Goal: Task Accomplishment & Management: Manage account settings

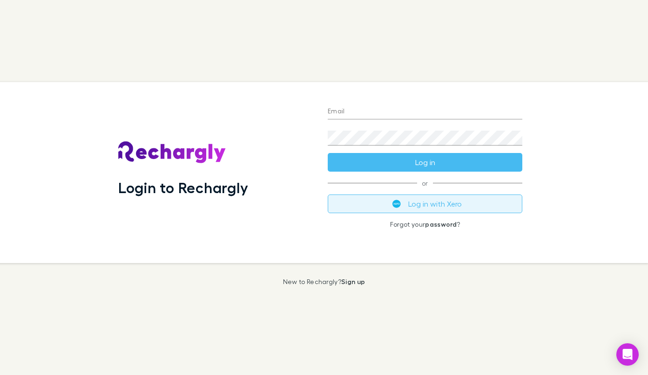
click at [412, 205] on button "Log in with Xero" at bounding box center [425, 203] width 195 height 19
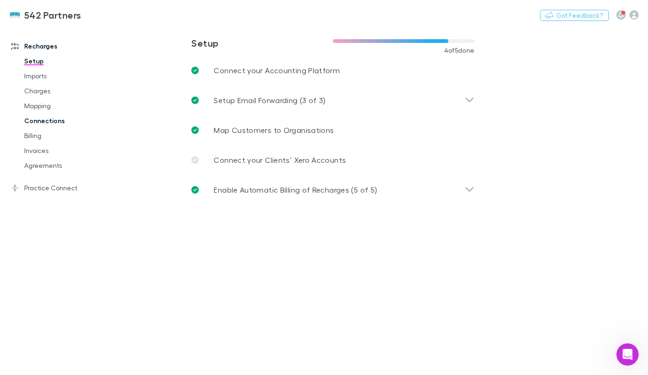
click at [54, 119] on link "Connections" at bounding box center [67, 120] width 105 height 15
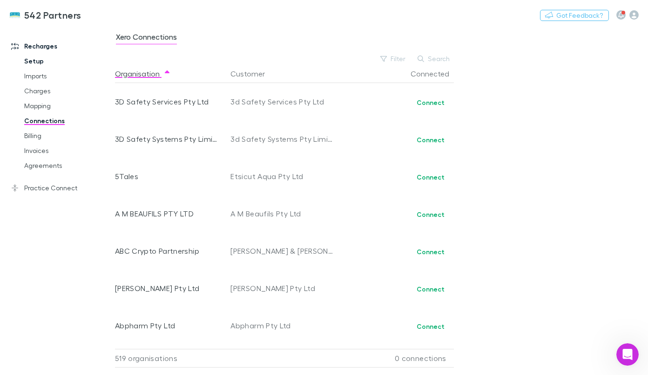
click at [55, 61] on link "Setup" at bounding box center [67, 61] width 105 height 15
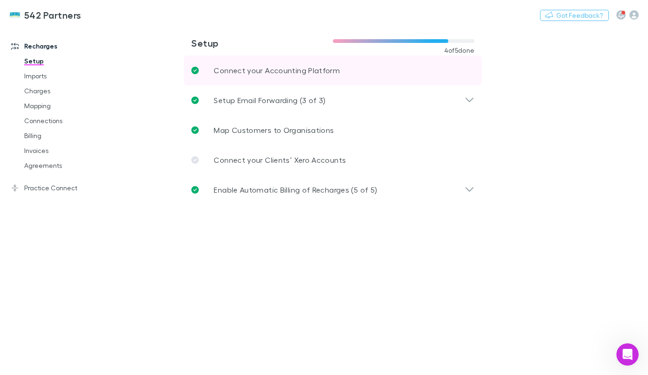
click at [436, 67] on link "Connect your Accounting Platform" at bounding box center [333, 70] width 298 height 30
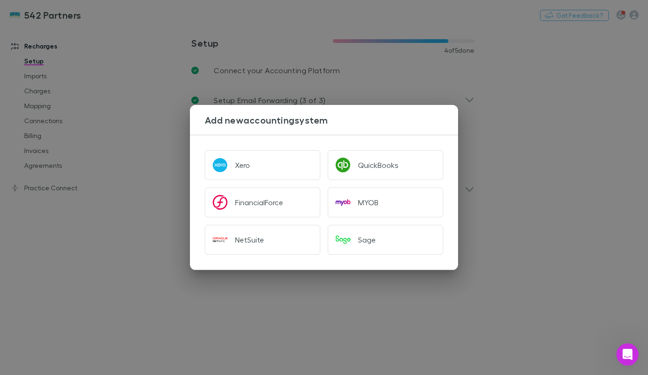
click at [596, 152] on div "Add new accounting system Xero QuickBooks FinancialForce MYOB NetSuite Sage" at bounding box center [324, 187] width 648 height 375
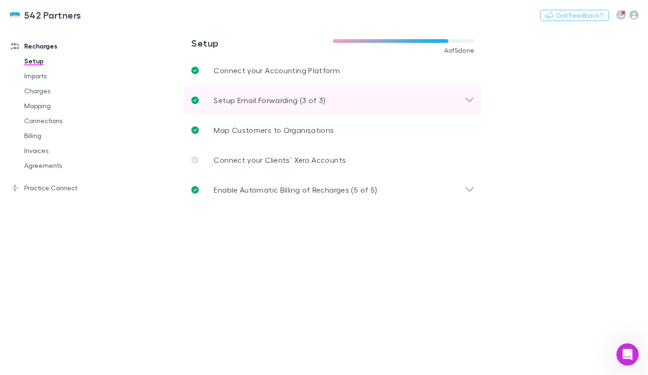
click at [472, 96] on icon at bounding box center [470, 100] width 10 height 11
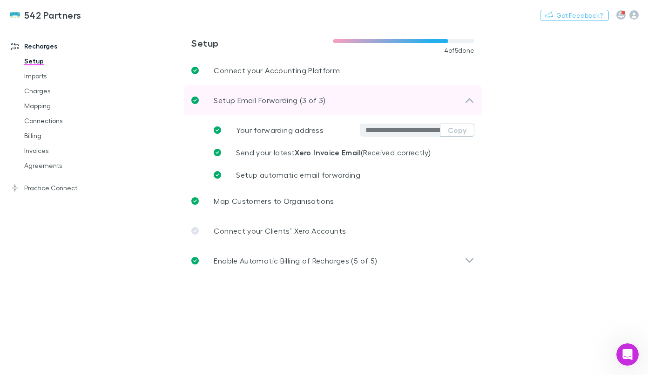
click at [472, 96] on icon at bounding box center [470, 100] width 10 height 11
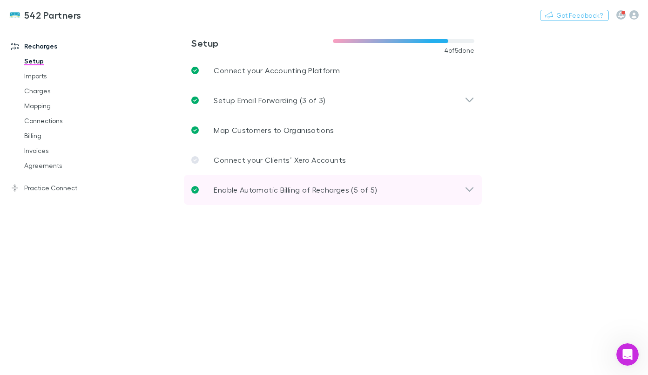
click at [474, 188] on icon at bounding box center [470, 189] width 10 height 11
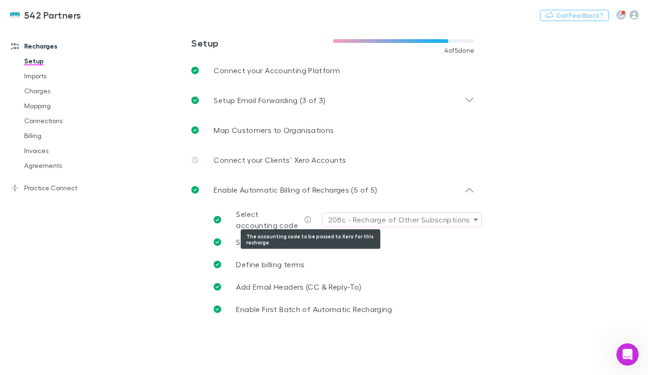
click at [310, 218] on icon at bounding box center [308, 219] width 7 height 7
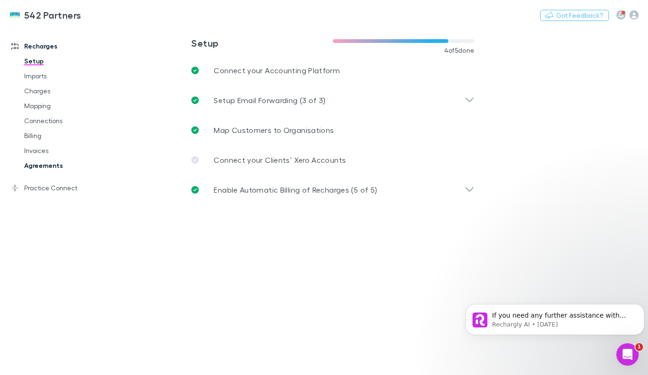
click at [36, 162] on link "Agreements" at bounding box center [67, 165] width 105 height 15
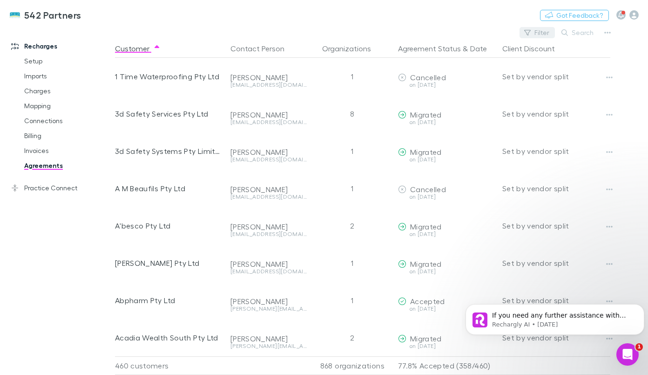
click at [543, 27] on button "Filter" at bounding box center [537, 32] width 35 height 11
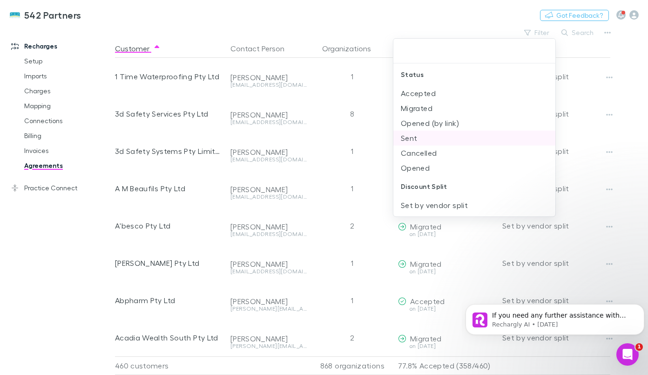
click at [421, 140] on li "Sent" at bounding box center [475, 137] width 162 height 15
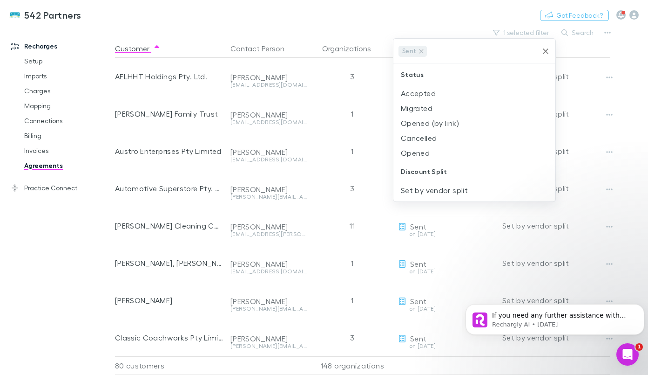
click at [381, 22] on div at bounding box center [324, 187] width 648 height 375
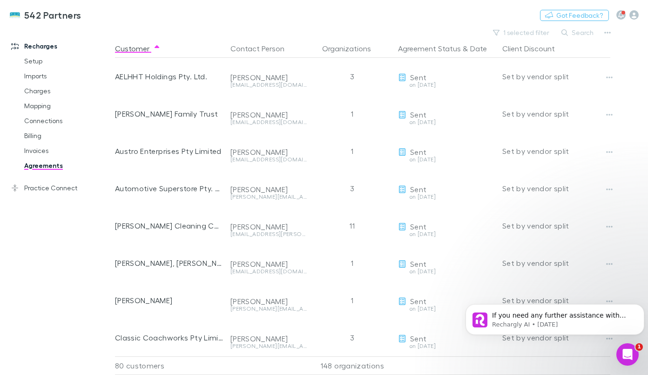
click at [421, 9] on div "542 Partners Nothing Got Feedback?" at bounding box center [324, 15] width 648 height 30
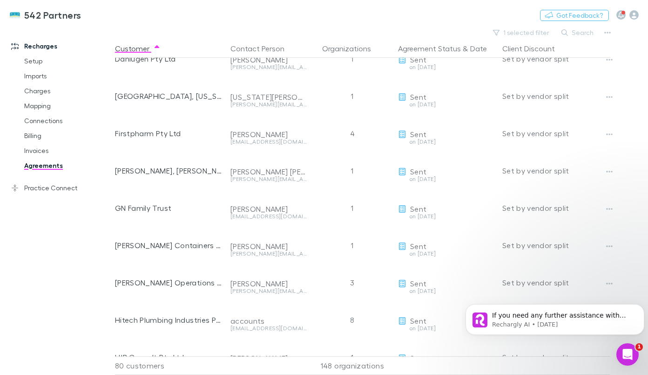
scroll to position [466, 0]
click at [641, 303] on button "Dismiss notification" at bounding box center [642, 306] width 12 height 12
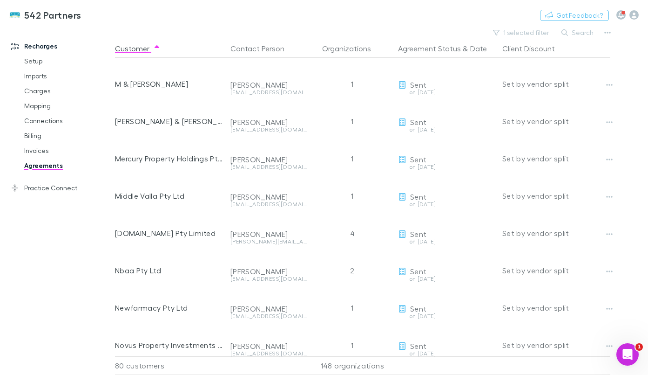
scroll to position [926, 0]
click at [607, 34] on icon "button" at bounding box center [608, 32] width 7 height 7
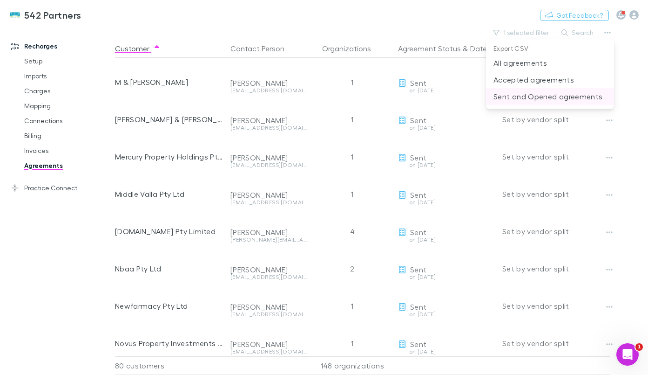
click at [547, 92] on p "Sent and Opened agreements" at bounding box center [550, 96] width 113 height 11
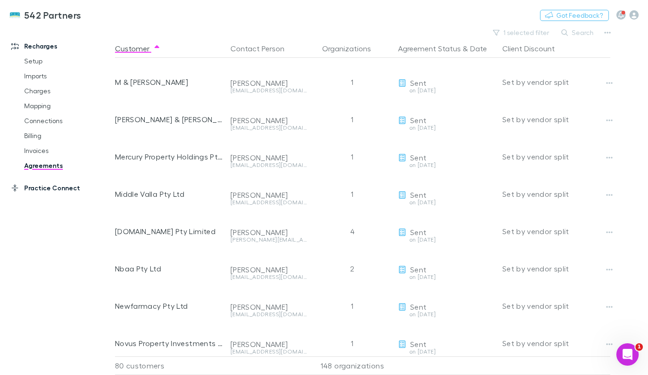
click at [33, 189] on link "Practice Connect" at bounding box center [61, 187] width 118 height 15
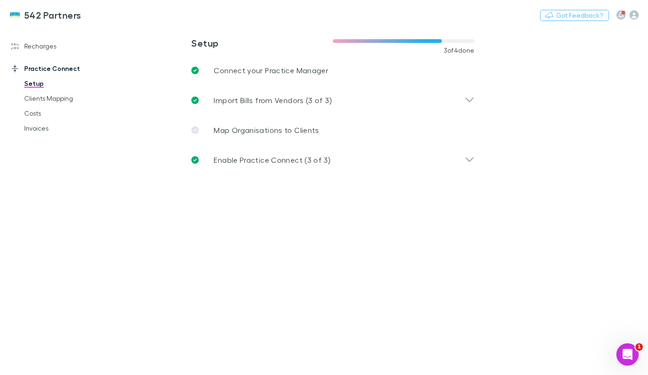
click at [43, 182] on div "Recharges Setup Imports Charges Mapping Connections Billing Invoices Agreements…" at bounding box center [61, 197] width 122 height 337
click at [49, 100] on link "Clients Mapping" at bounding box center [67, 98] width 105 height 15
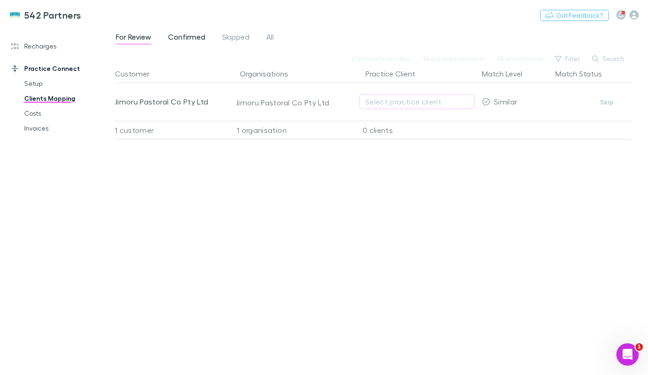
click at [195, 41] on span "Confirmed" at bounding box center [186, 38] width 37 height 12
